Goal: Information Seeking & Learning: Learn about a topic

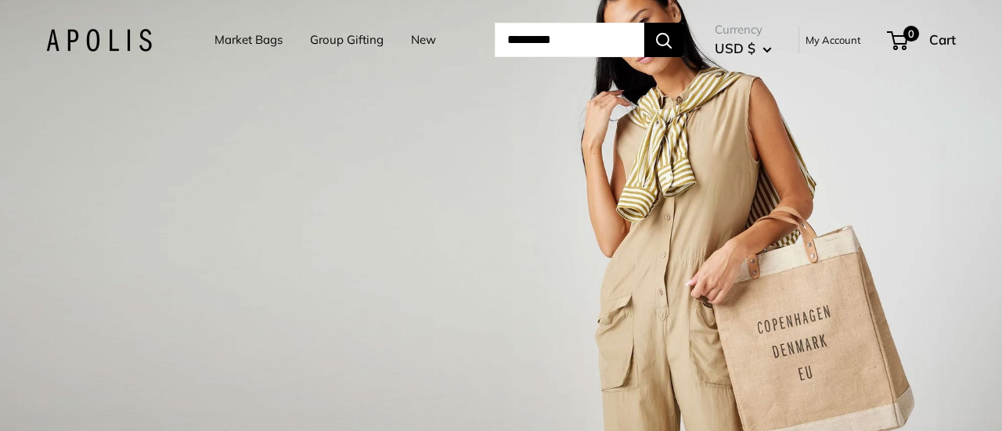
click at [256, 45] on link "Market Bags" at bounding box center [248, 40] width 68 height 22
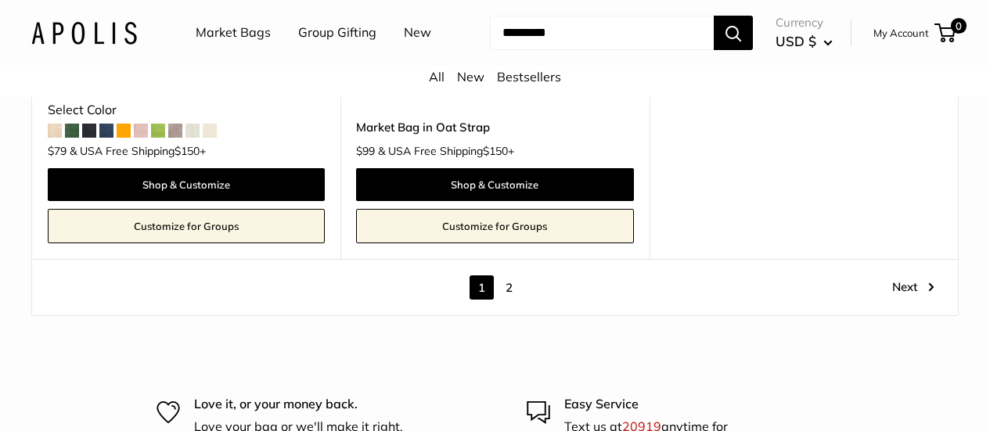
scroll to position [8266, 0]
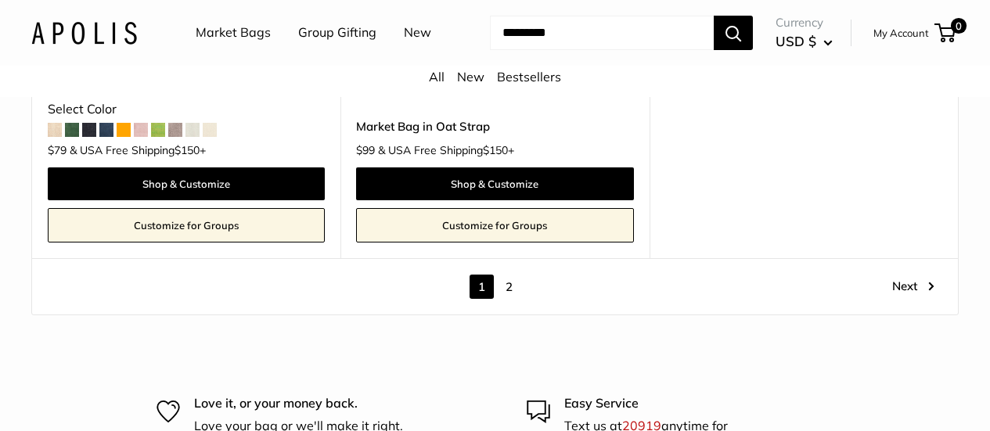
click at [510, 297] on link "2" at bounding box center [509, 287] width 24 height 24
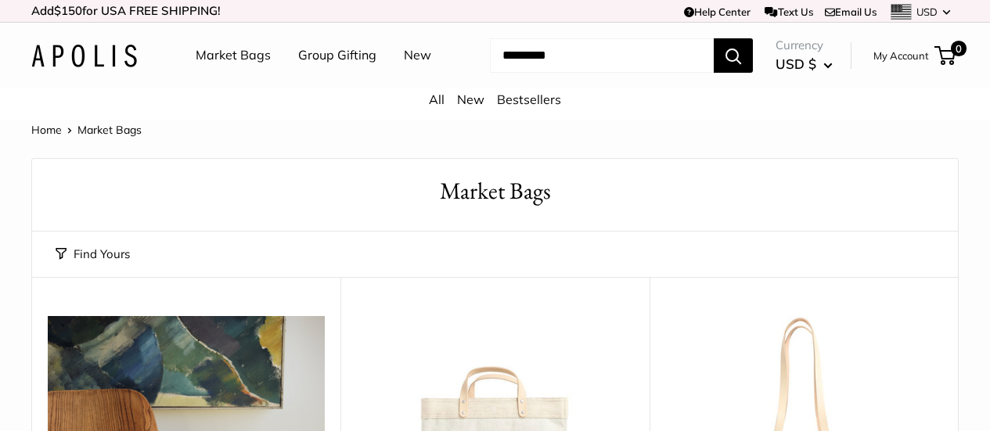
click at [576, 73] on input "Search..." at bounding box center [602, 55] width 224 height 34
type input "****"
click at [714, 38] on button "Search" at bounding box center [733, 55] width 39 height 34
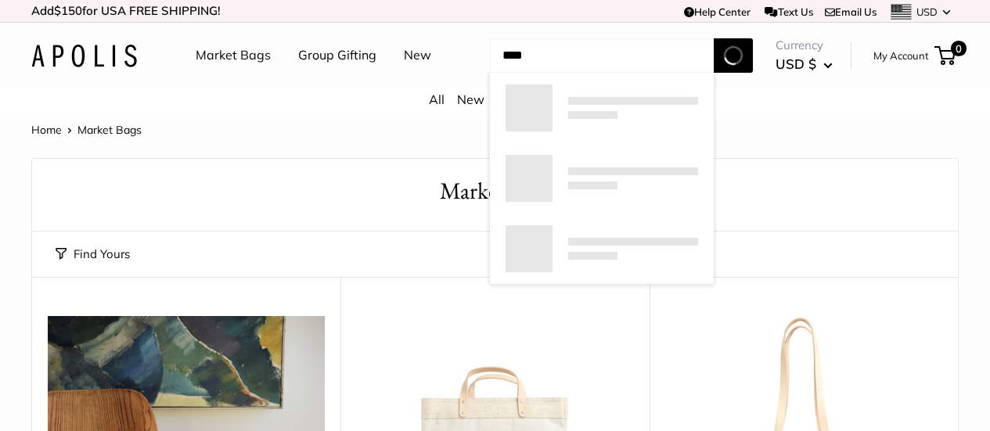
click at [714, 38] on button "Search" at bounding box center [733, 55] width 39 height 34
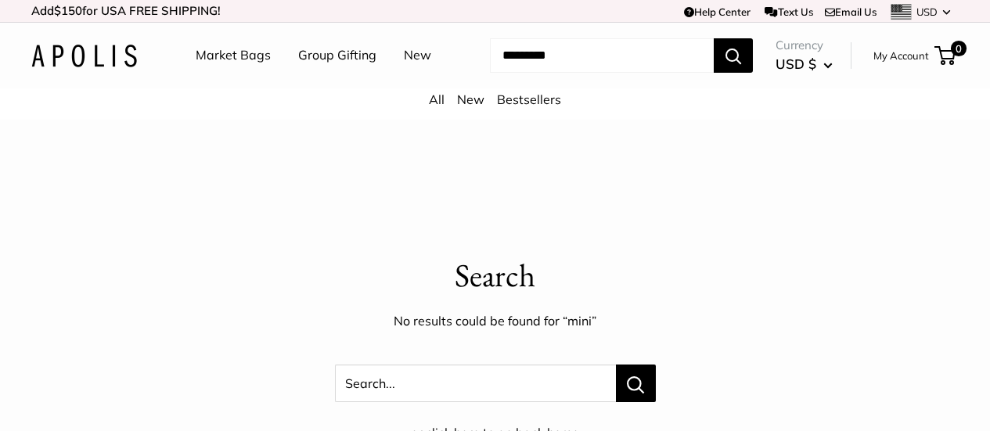
click at [580, 73] on input "Search..." at bounding box center [602, 55] width 224 height 34
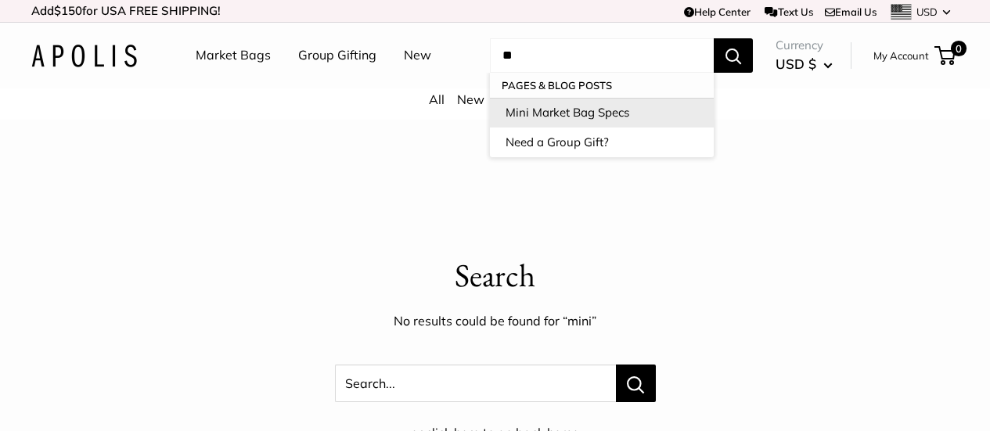
type input "**"
click at [566, 128] on link "Mini Market Bag Specs" at bounding box center [602, 113] width 224 height 30
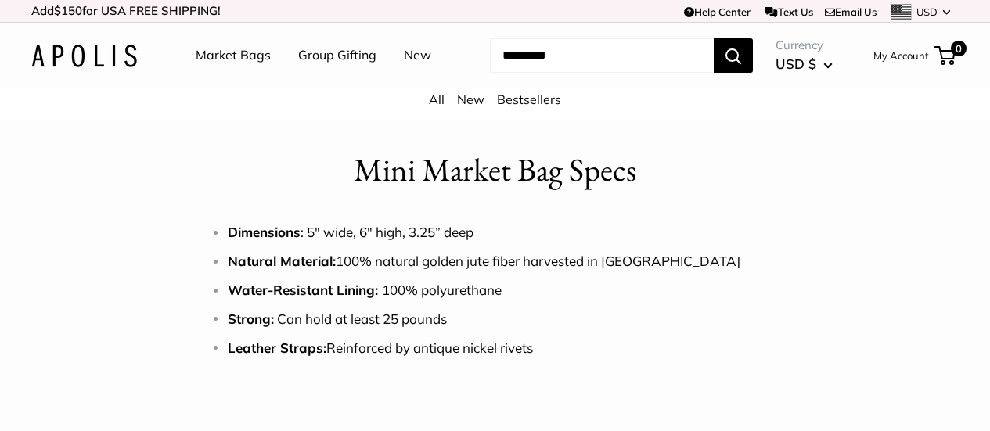
click at [84, 67] on img at bounding box center [84, 56] width 106 height 23
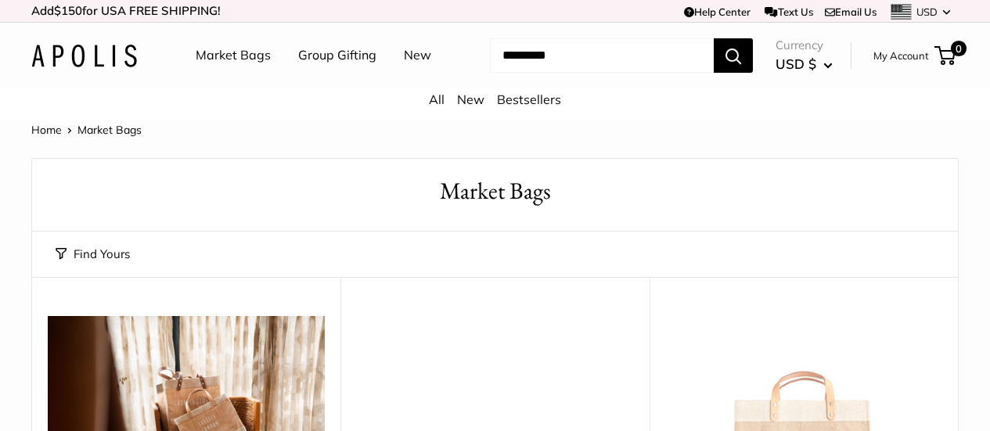
click at [404, 67] on link "New" at bounding box center [417, 55] width 27 height 23
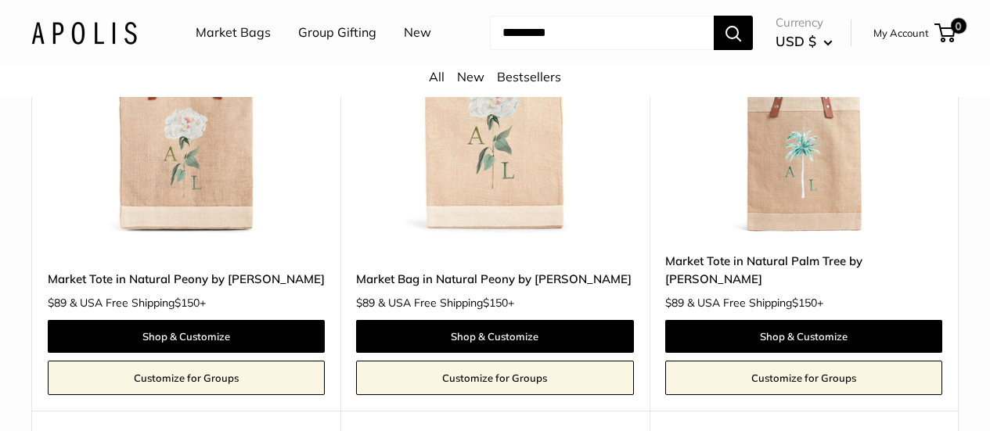
scroll to position [5975, 0]
